Goal: Transaction & Acquisition: Download file/media

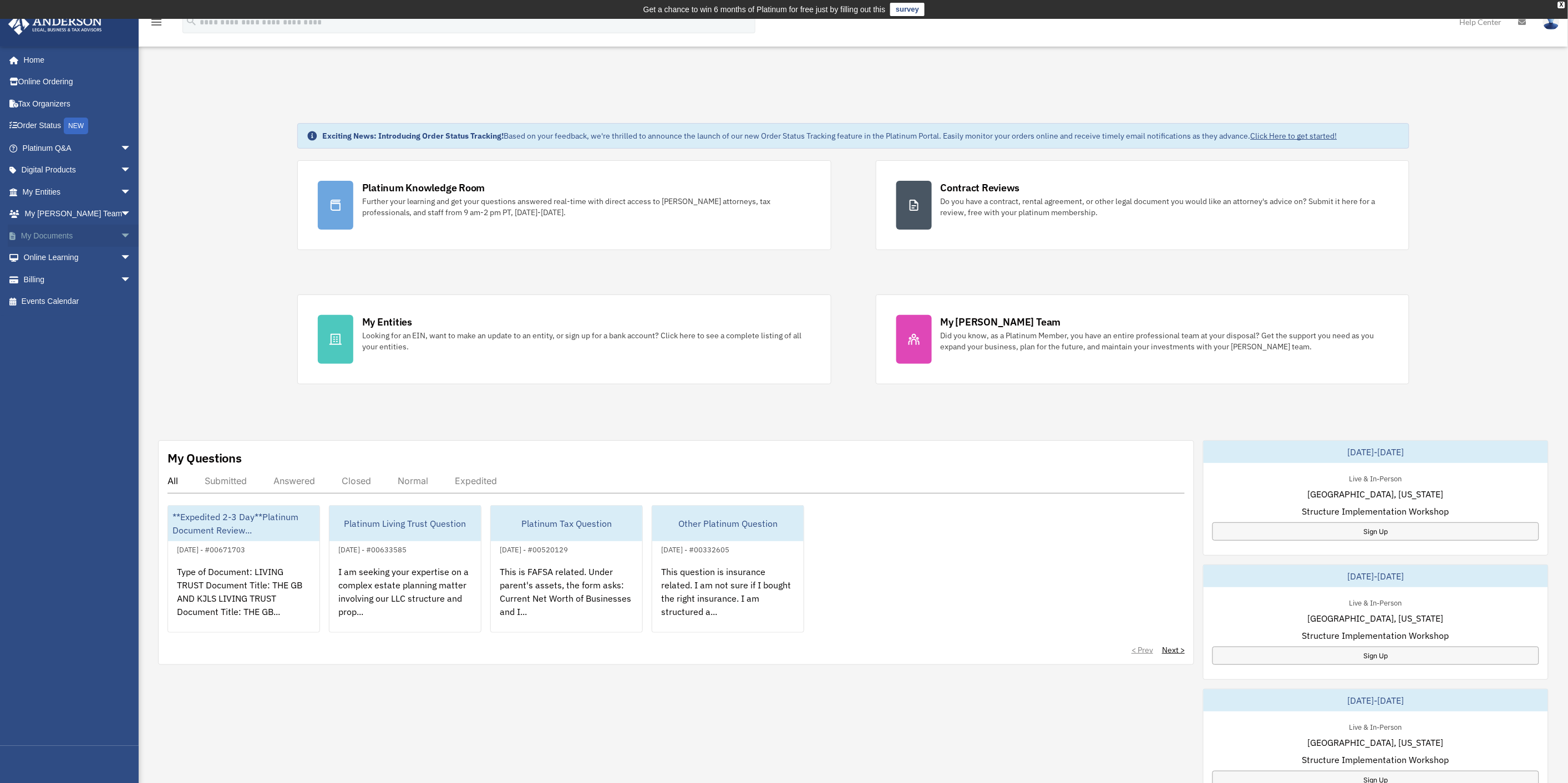
click at [50, 228] on link "My Documents arrow_drop_down" at bounding box center [77, 235] width 140 height 22
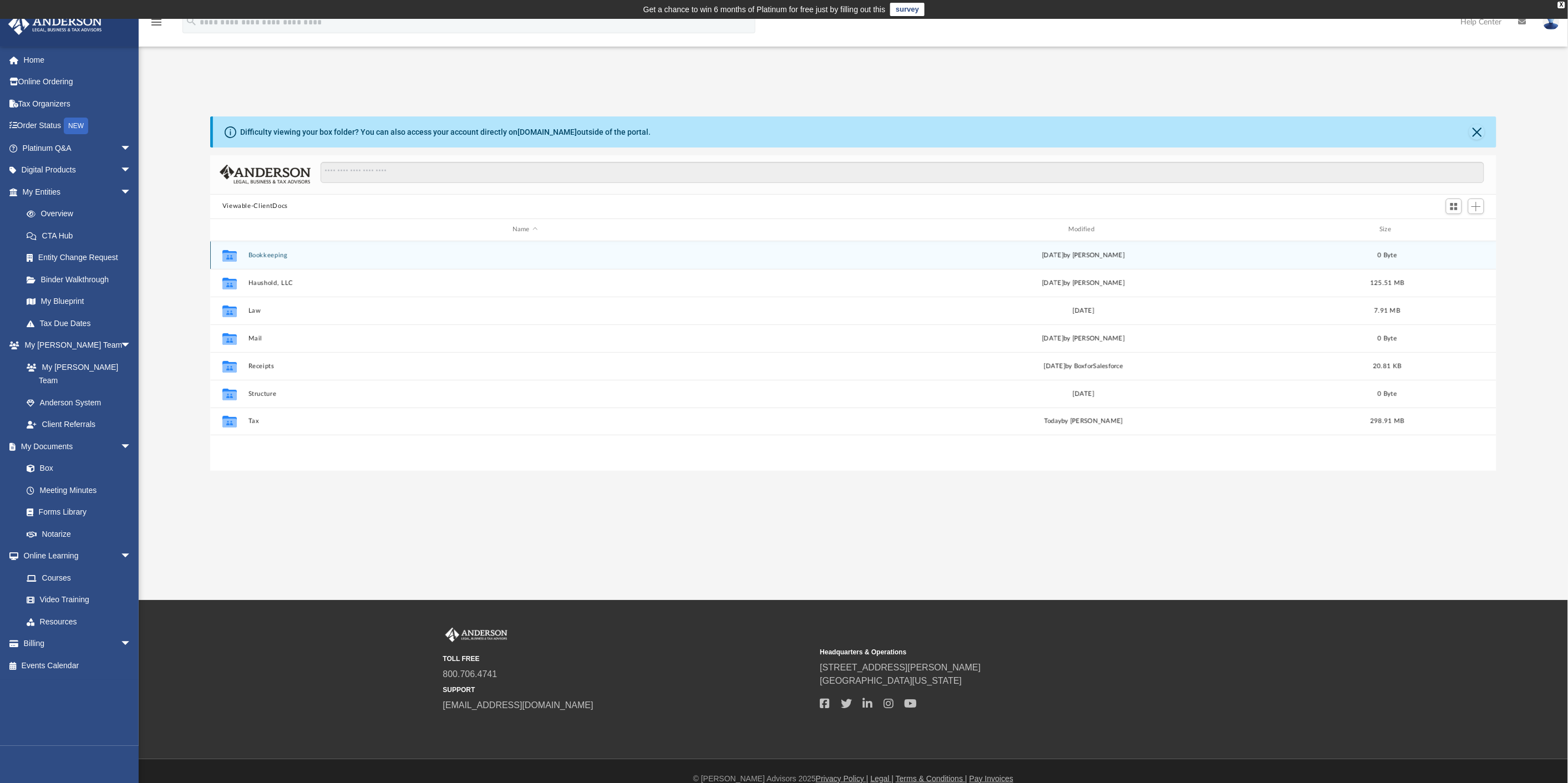
scroll to position [242, 1278]
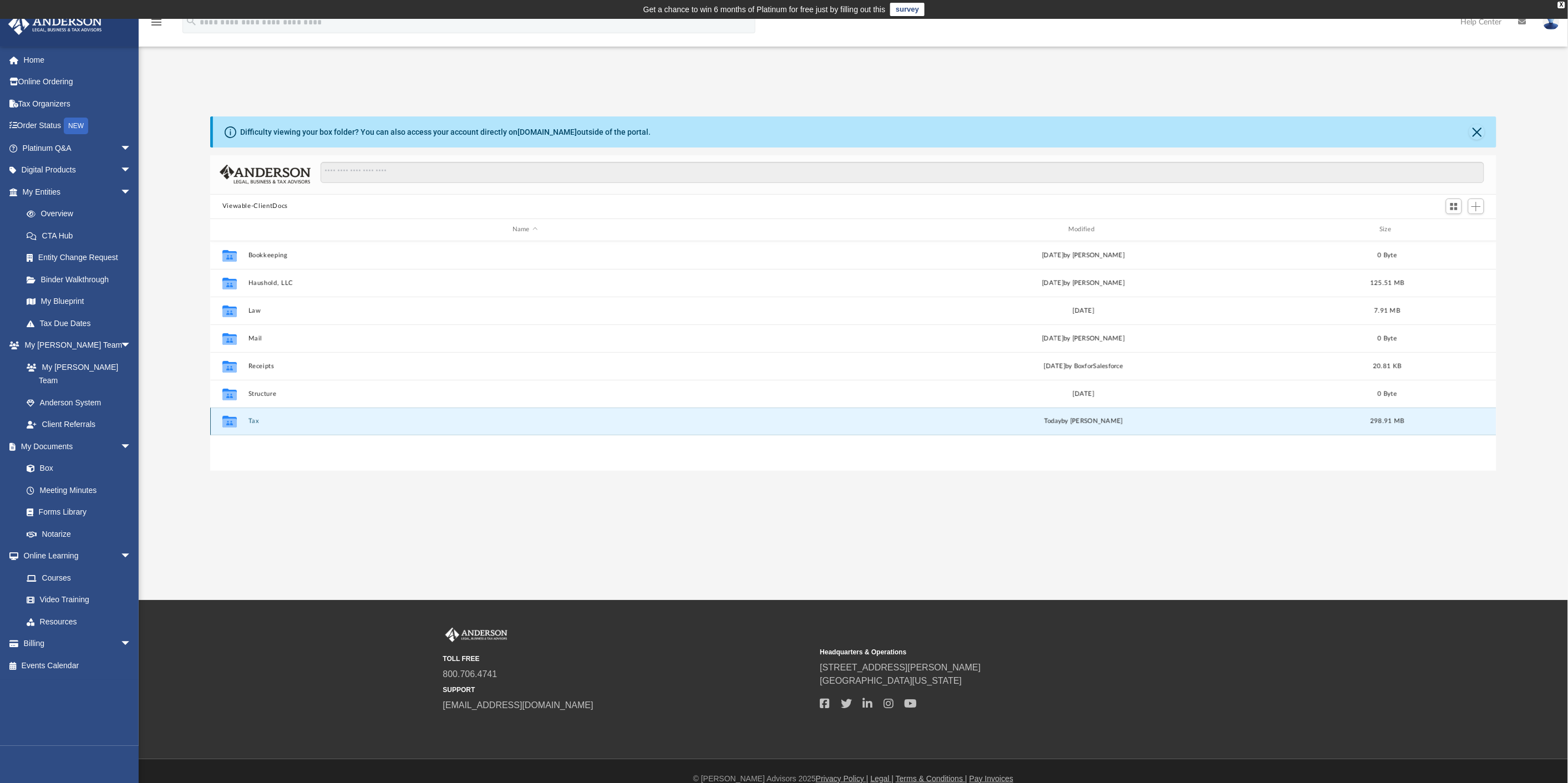
click at [248, 420] on button "Tax" at bounding box center [525, 420] width 554 height 7
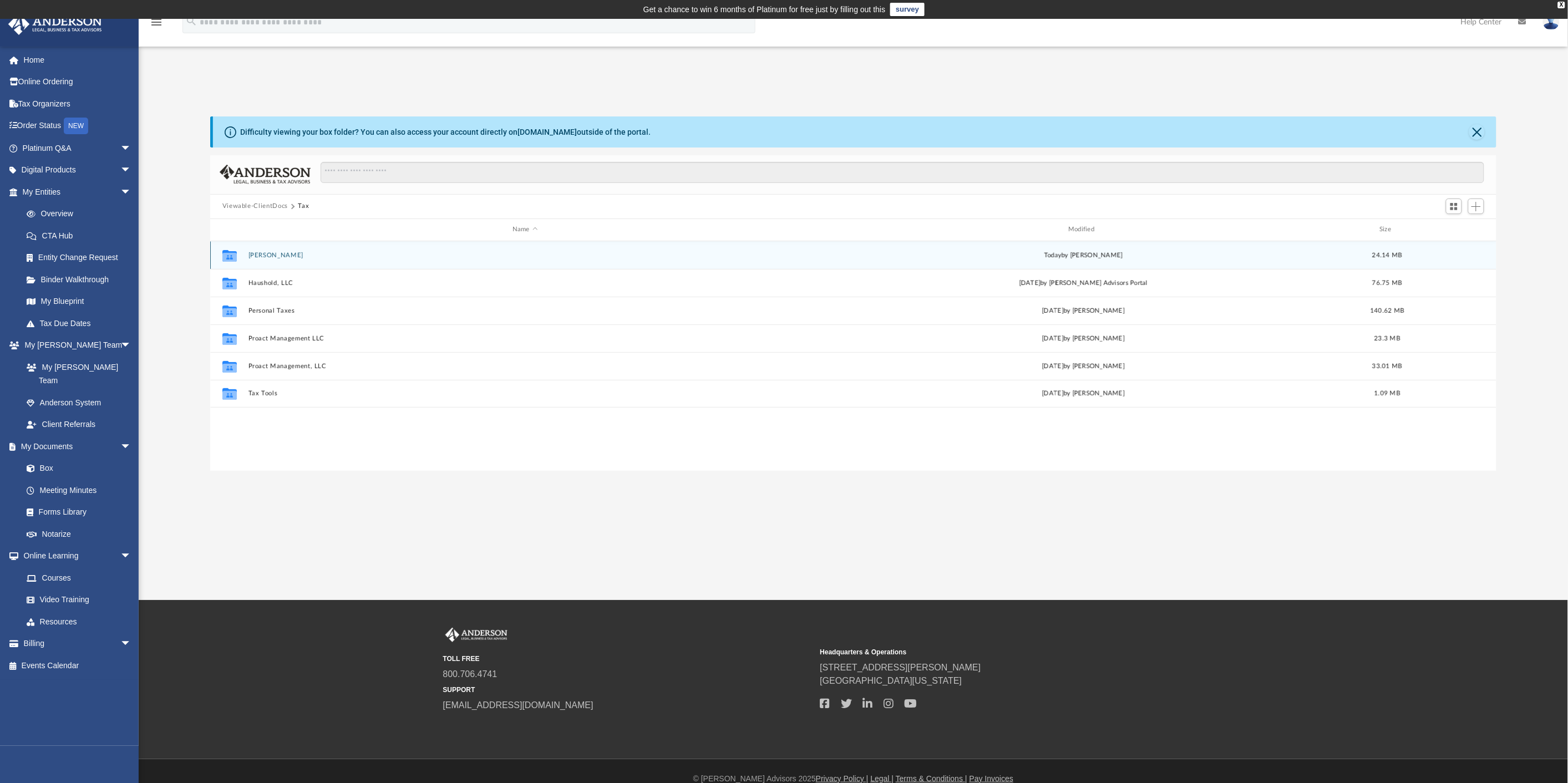
click at [281, 255] on button "[PERSON_NAME]" at bounding box center [525, 255] width 554 height 7
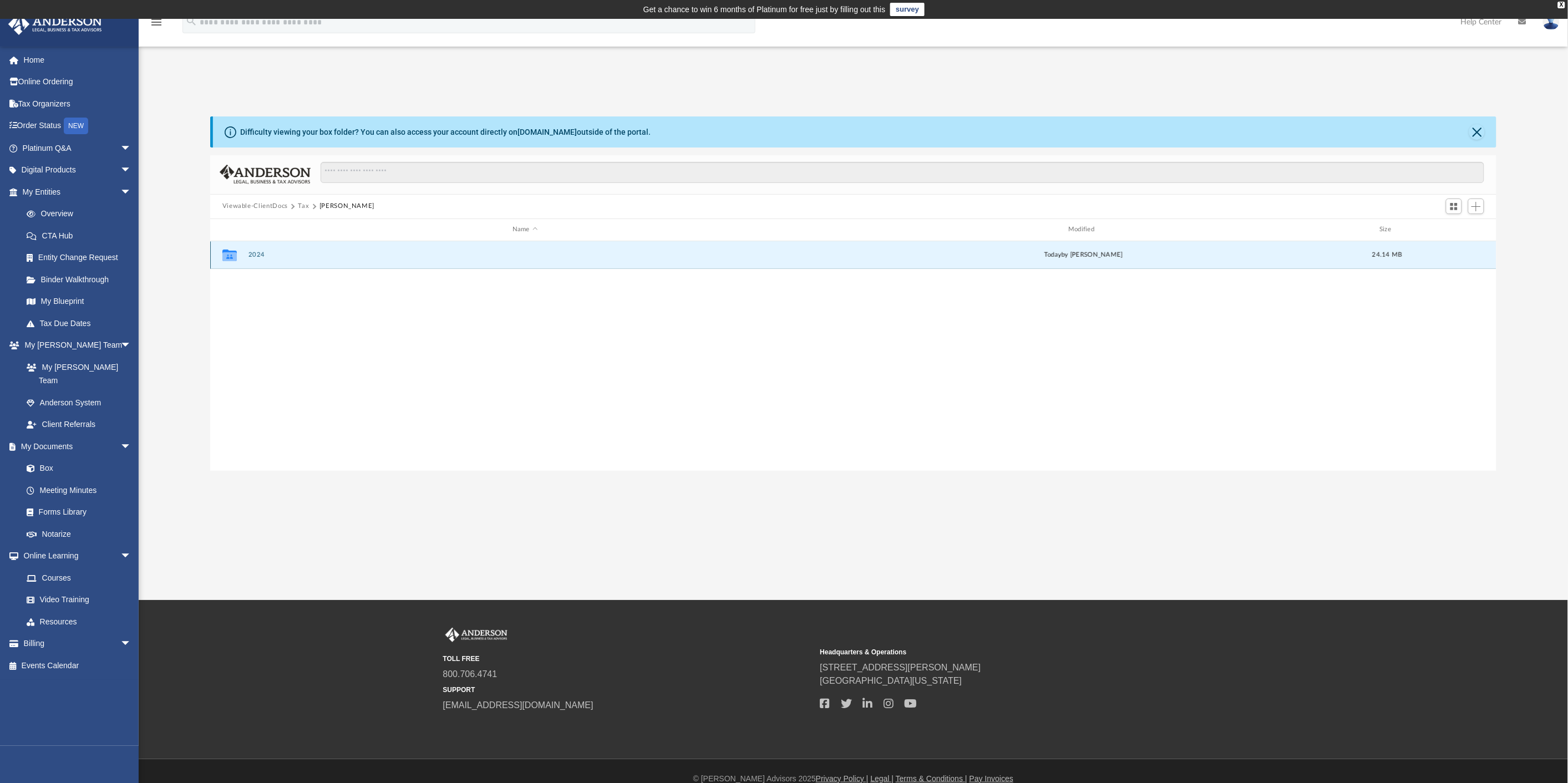
click at [257, 254] on button "2024" at bounding box center [525, 254] width 554 height 7
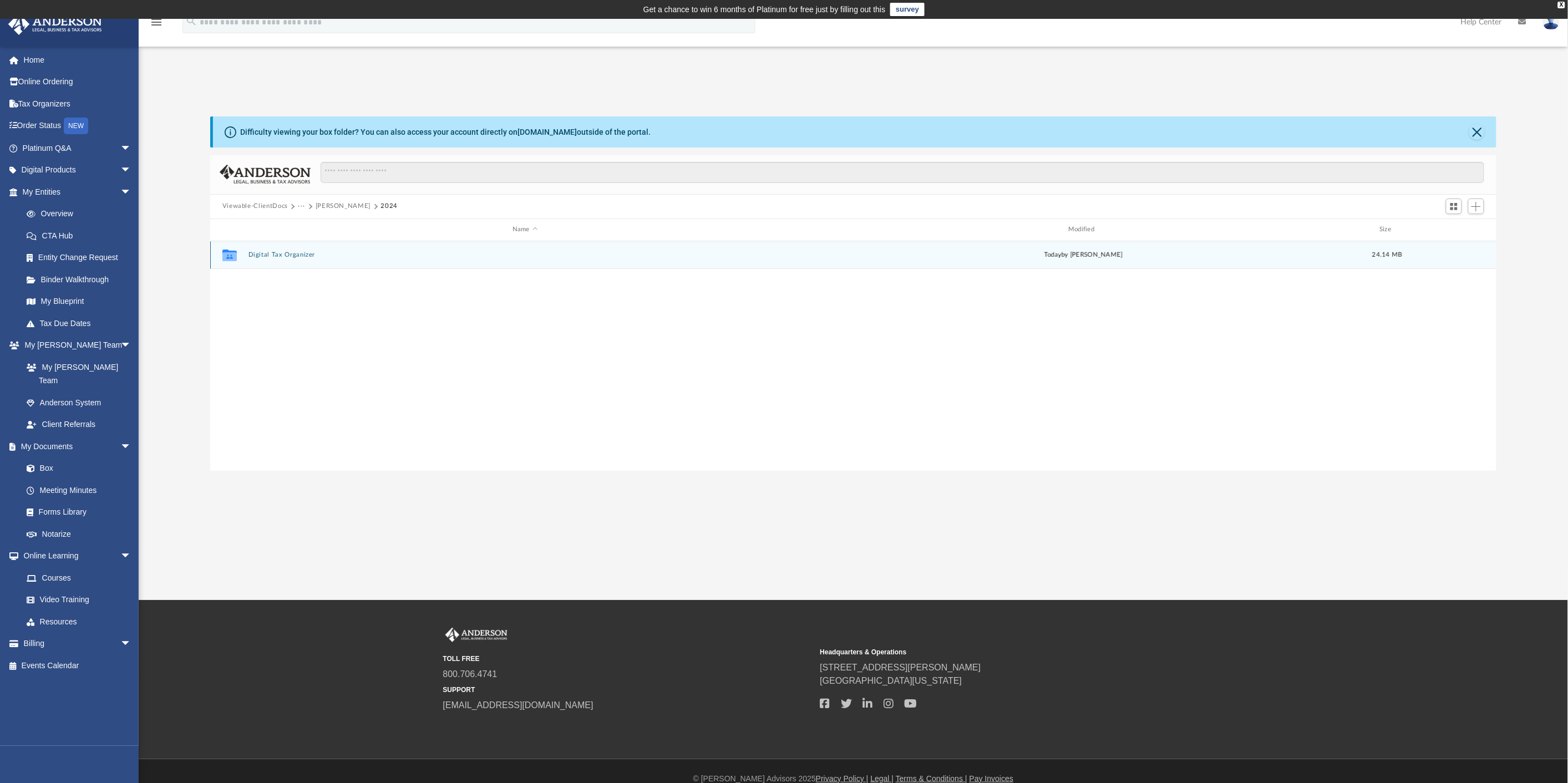
click at [282, 254] on button "Digital Tax Organizer" at bounding box center [525, 254] width 554 height 7
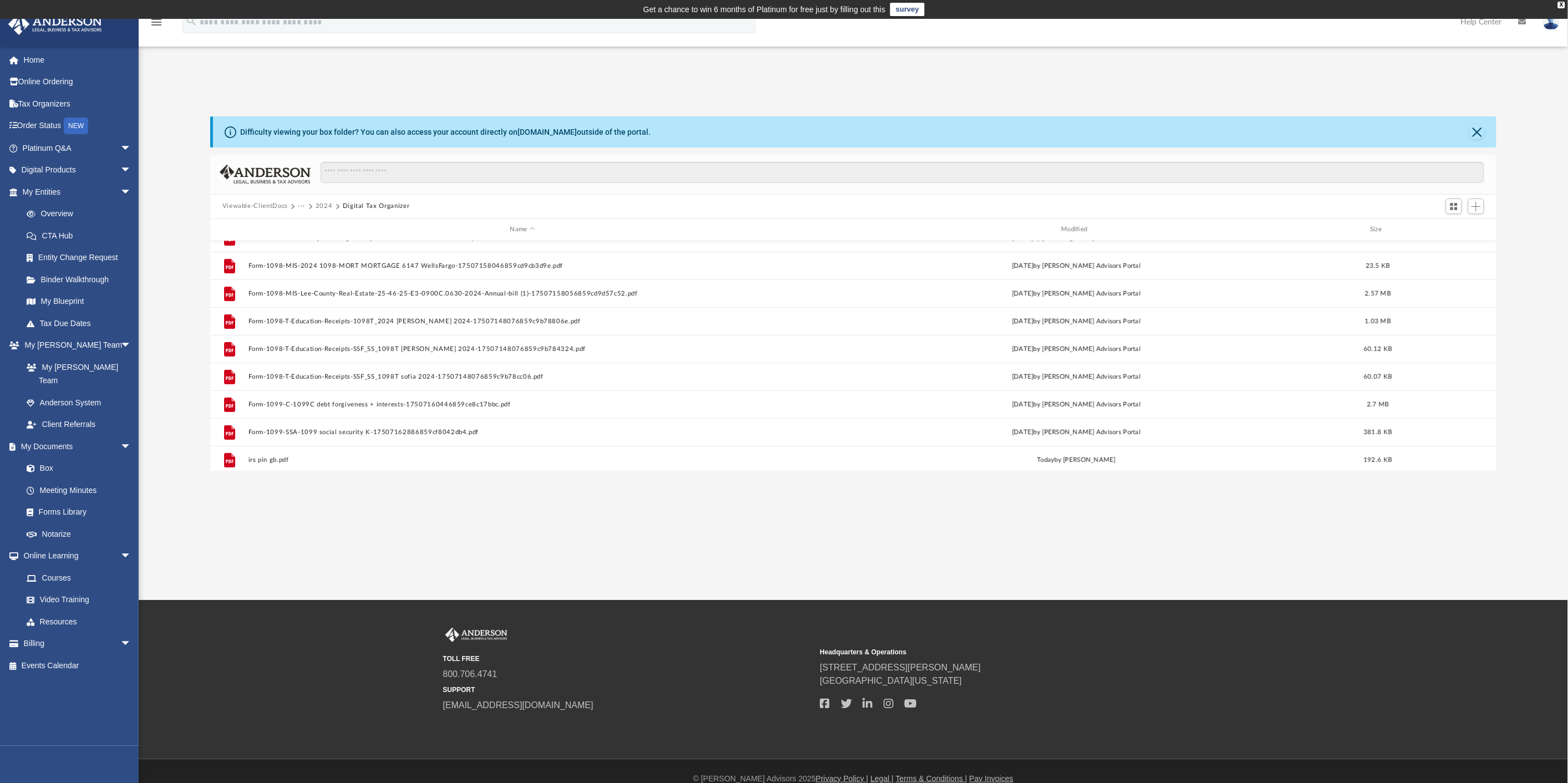
scroll to position [185, 0]
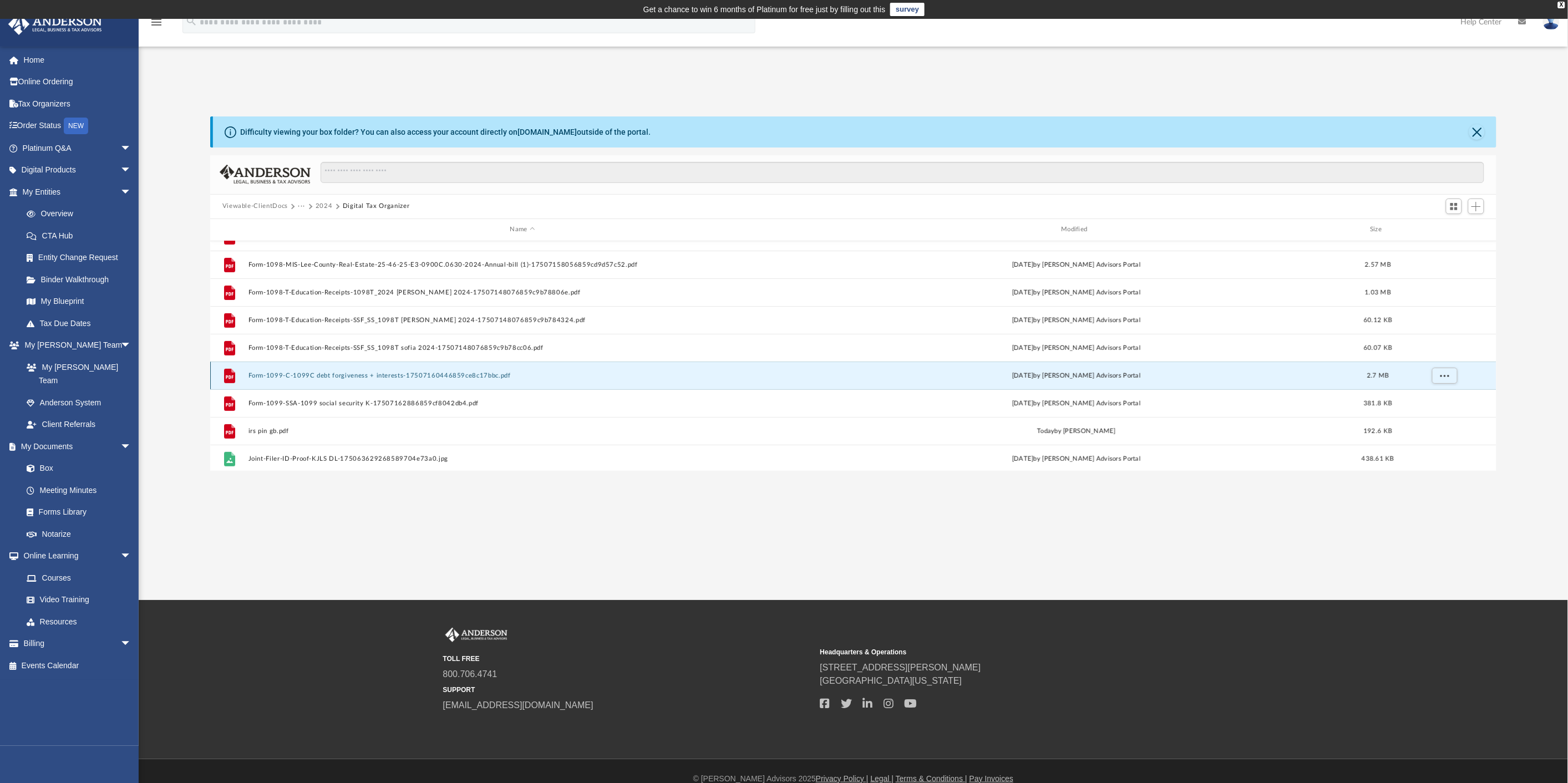
click at [331, 372] on button "Form-1099-C-1099C debt forgiveness + interests-17507160446859ce8c17bbc.pdf" at bounding box center [523, 375] width 549 height 7
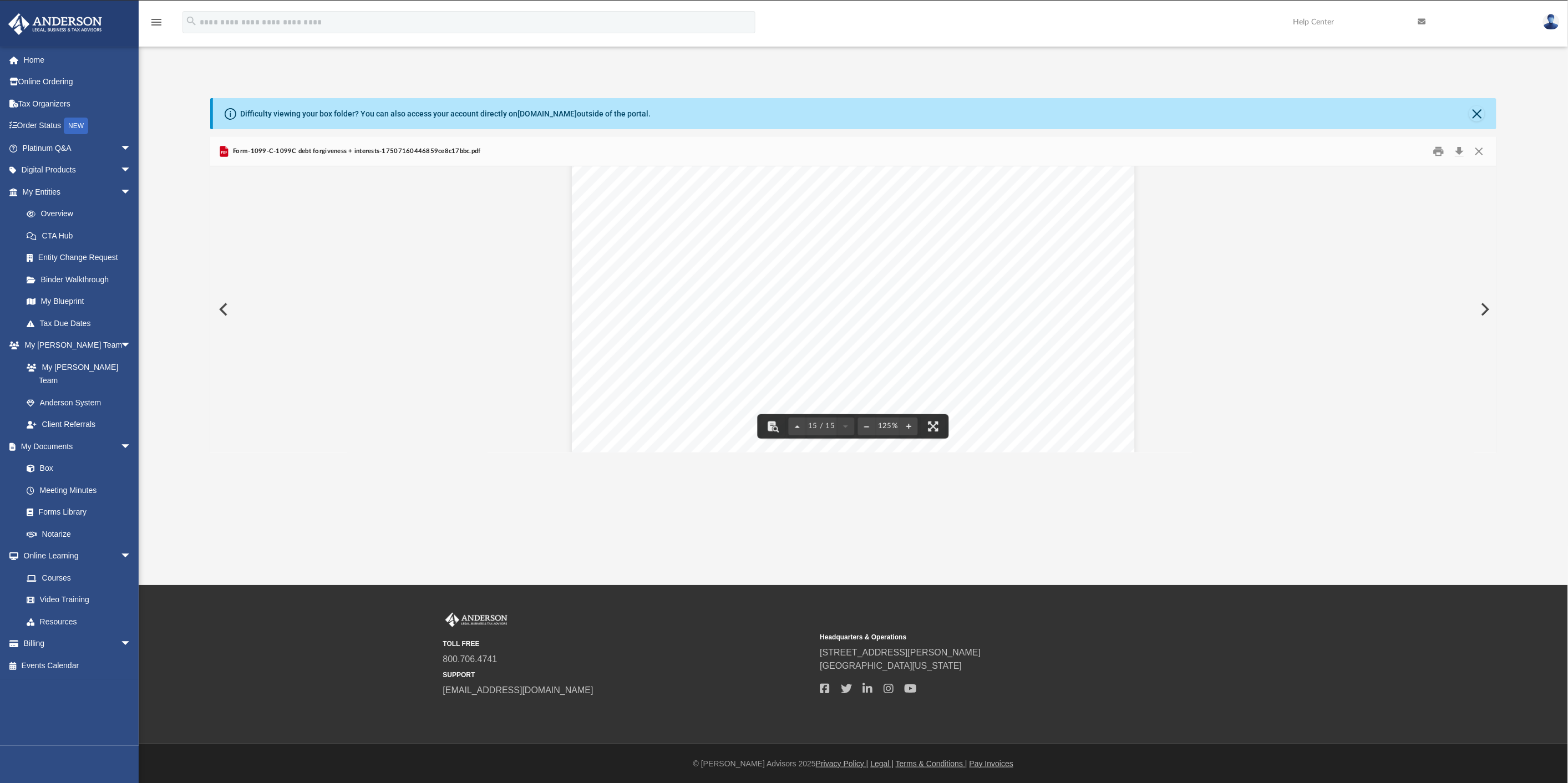
scroll to position [10564, 0]
click at [1457, 152] on button "Download" at bounding box center [1459, 151] width 20 height 17
click at [1516, 58] on div "App [EMAIL_ADDRESS][DOMAIN_NAME] Sign Out [EMAIL_ADDRESS][DOMAIN_NAME] Home Onl…" at bounding box center [784, 293] width 1568 height 585
click at [1479, 114] on button "Close" at bounding box center [1477, 114] width 15 height 15
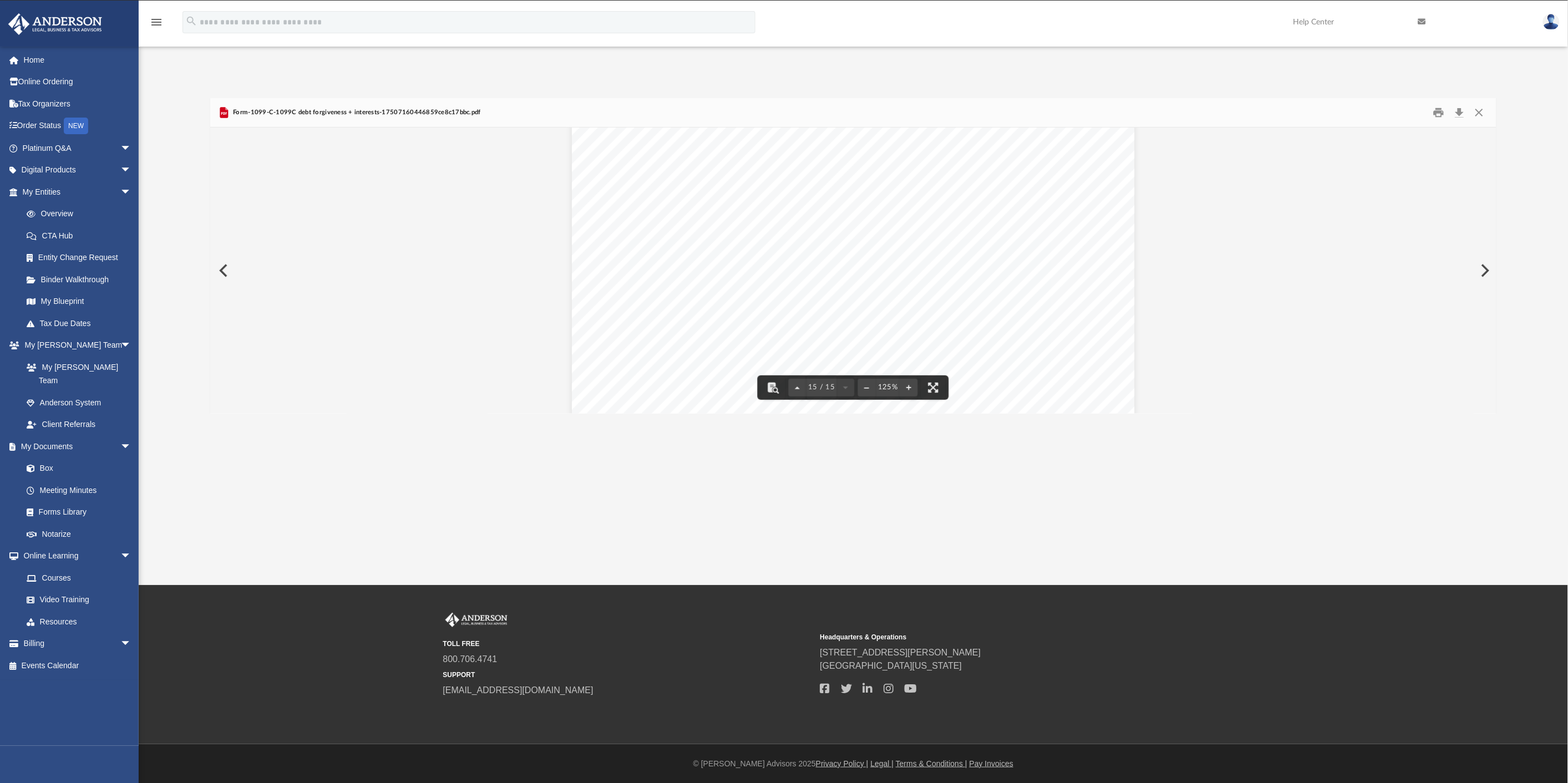
scroll to position [10317, 0]
click at [1477, 110] on button "Close" at bounding box center [1479, 112] width 20 height 17
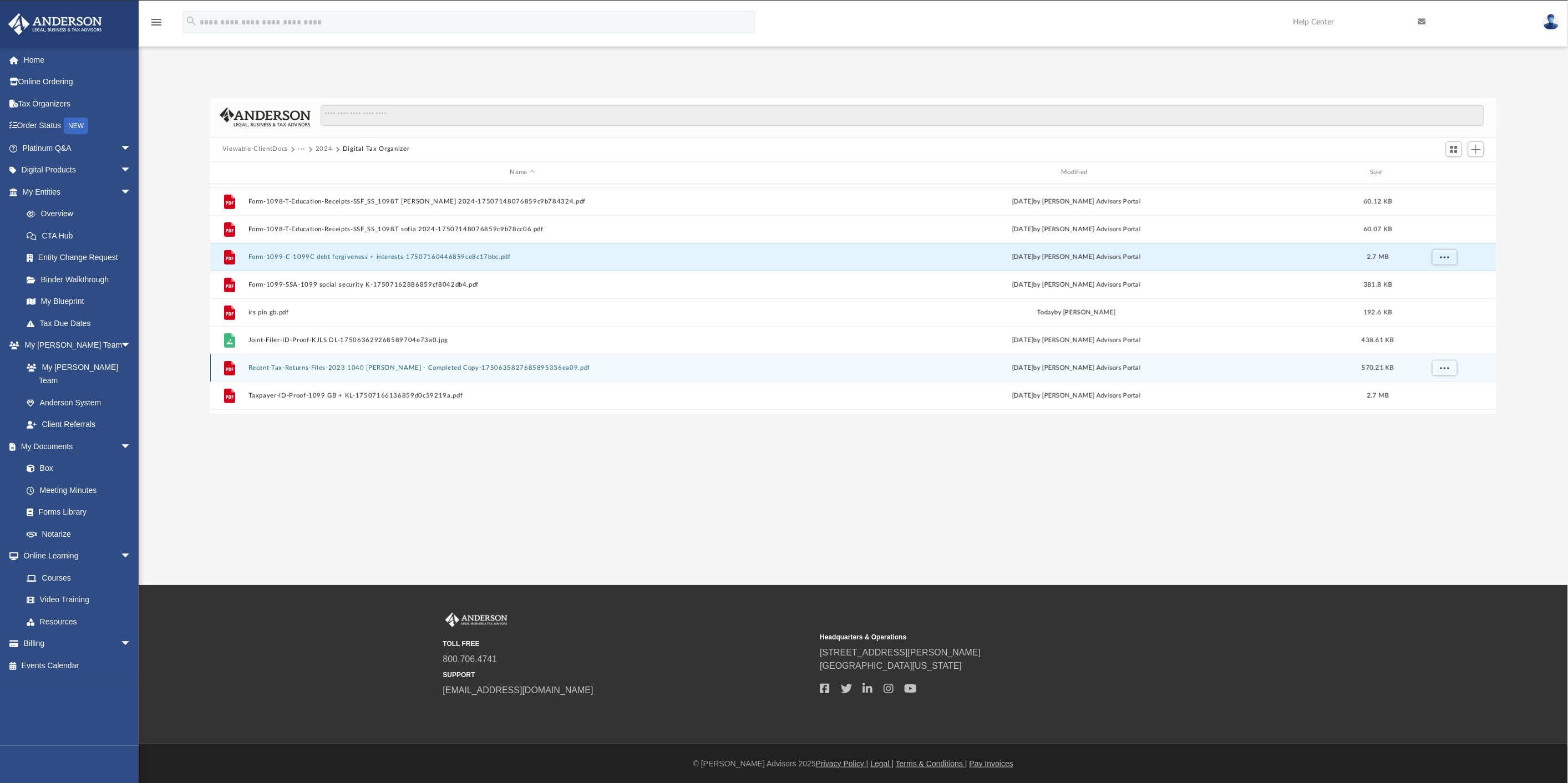
scroll to position [297, 0]
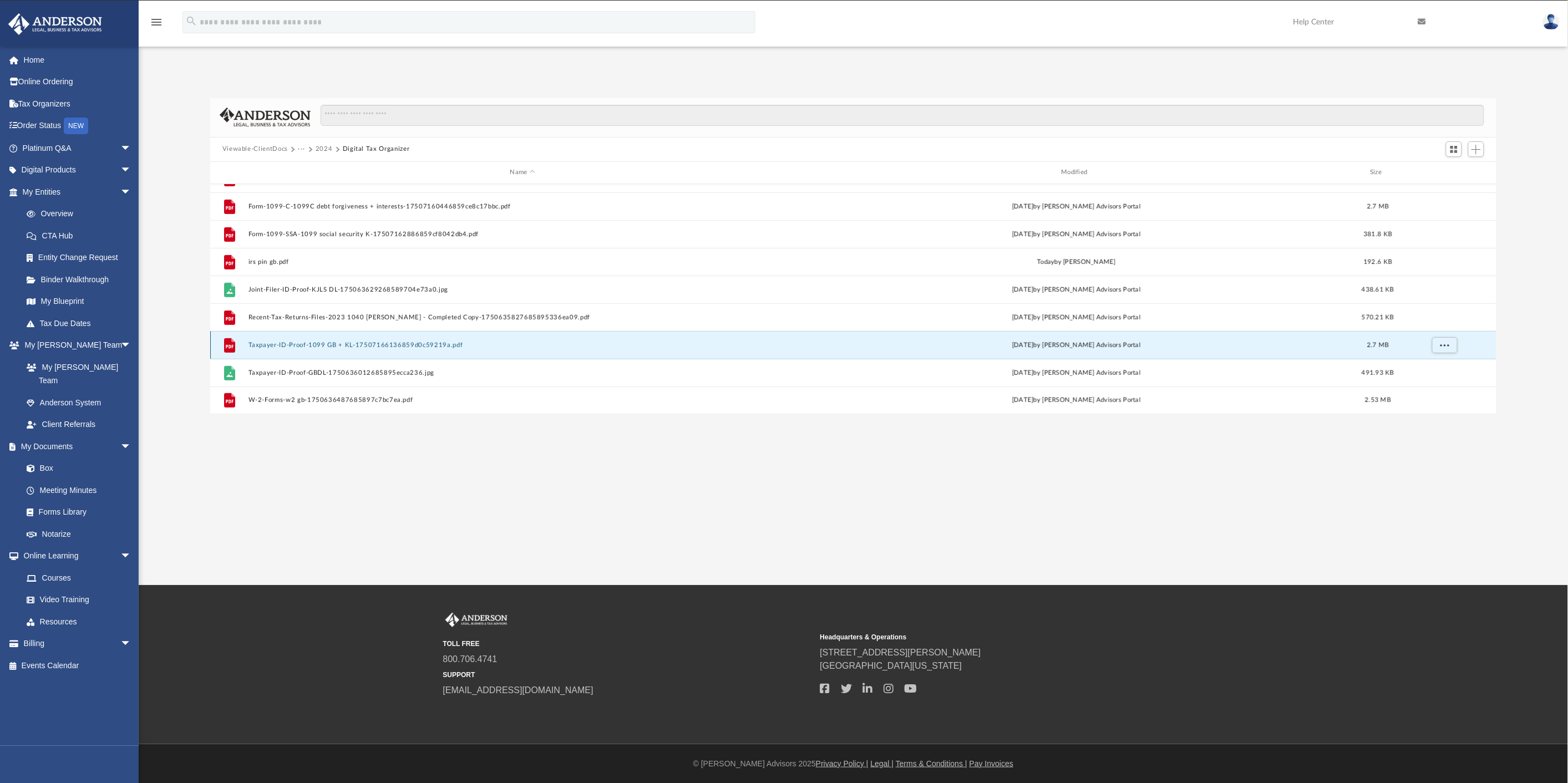
click at [386, 343] on button "Taxpayer-ID-Proof-1099 GB + KL-17507166136859d0c59219a.pdf" at bounding box center [523, 344] width 549 height 7
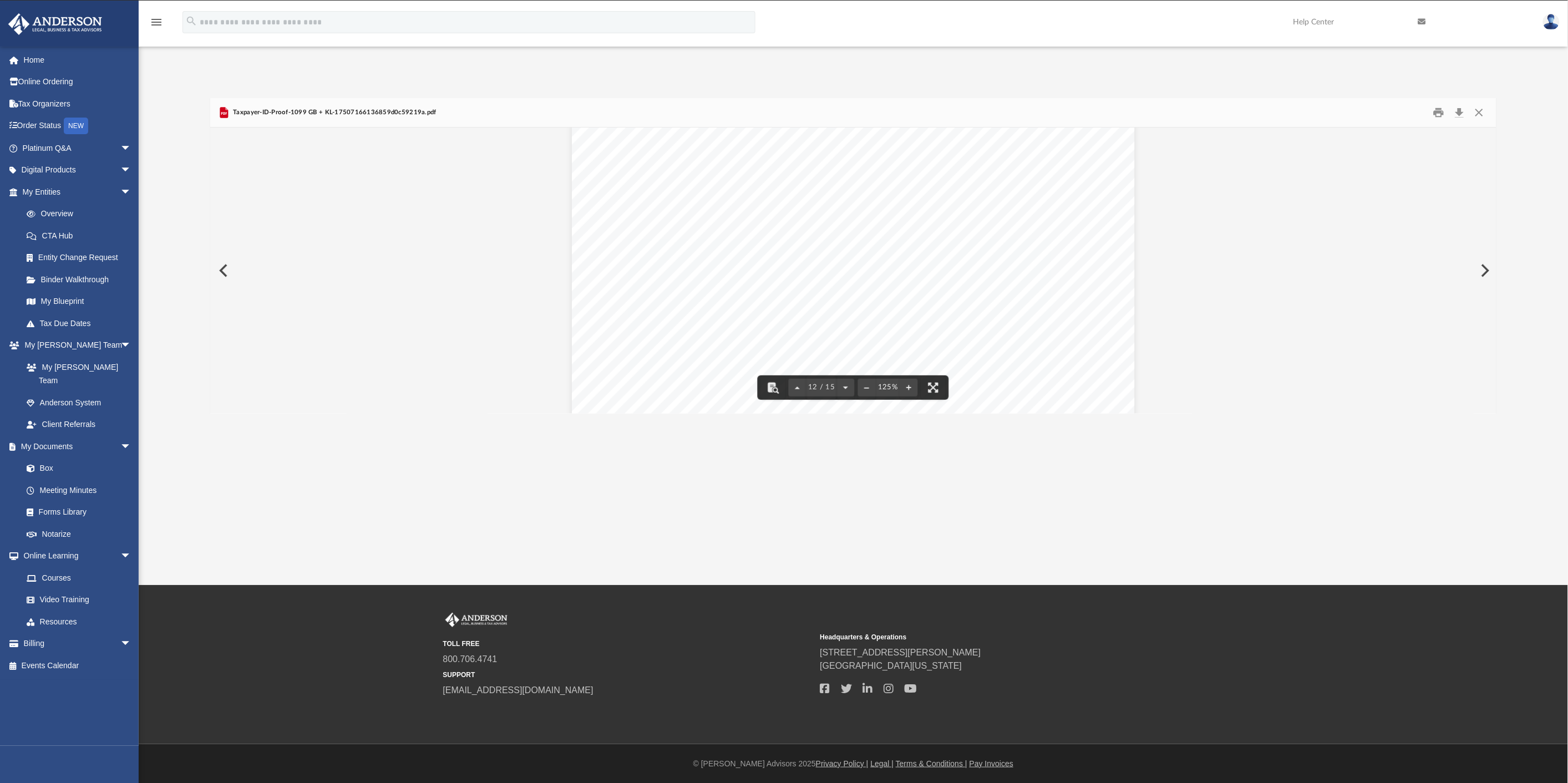
scroll to position [8099, 0]
click at [1475, 112] on button "Close" at bounding box center [1479, 112] width 20 height 17
